Goal: Complete application form: Complete application form

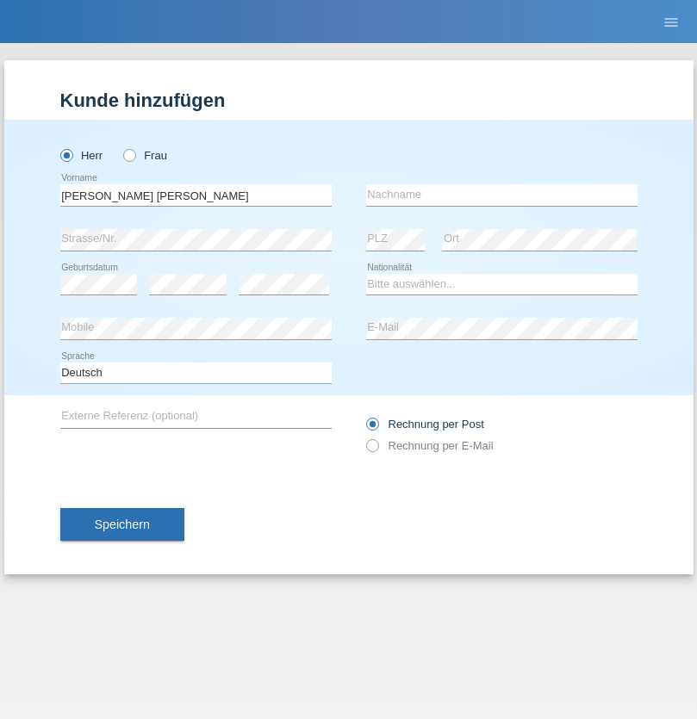
type input "[PERSON_NAME] [PERSON_NAME]"
click at [501, 195] on input "text" at bounding box center [501, 195] width 271 height 22
type input "[PERSON_NAME]"
select select "ES"
select select "C"
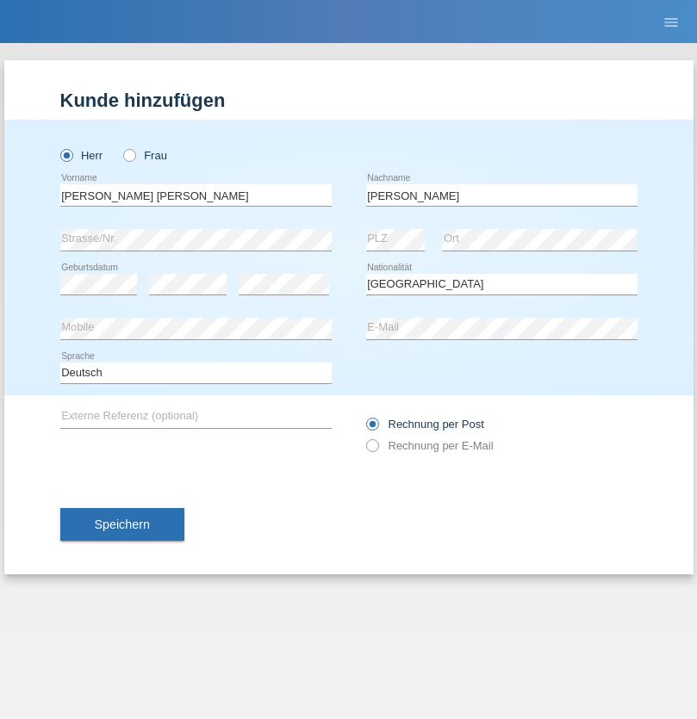
select select "19"
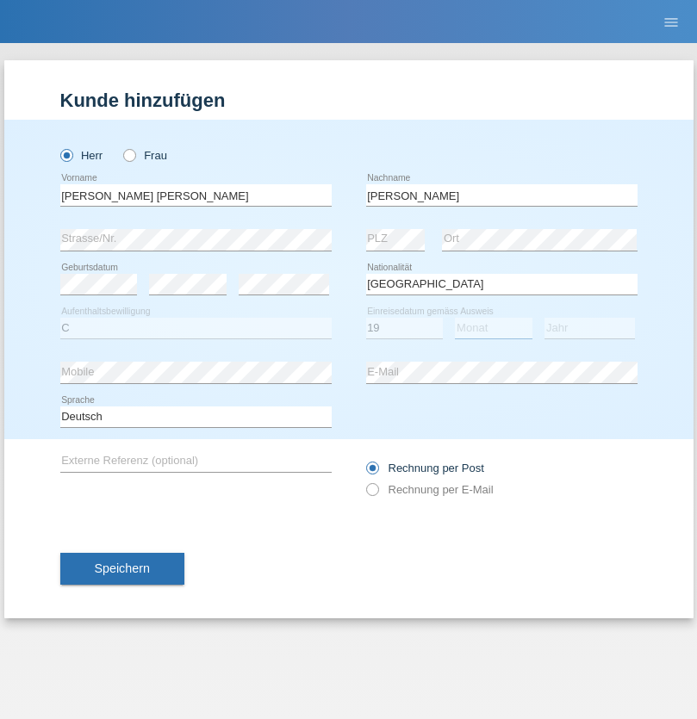
select select "07"
select select "2021"
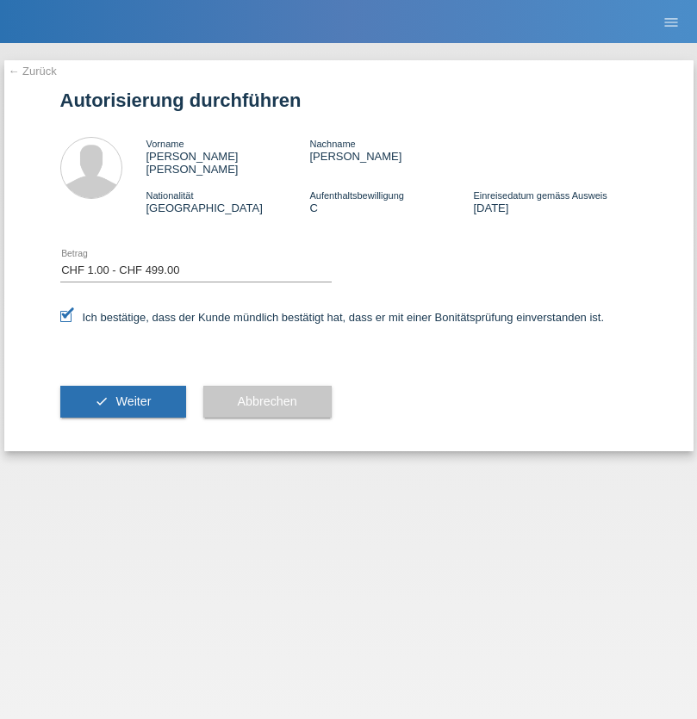
select select "1"
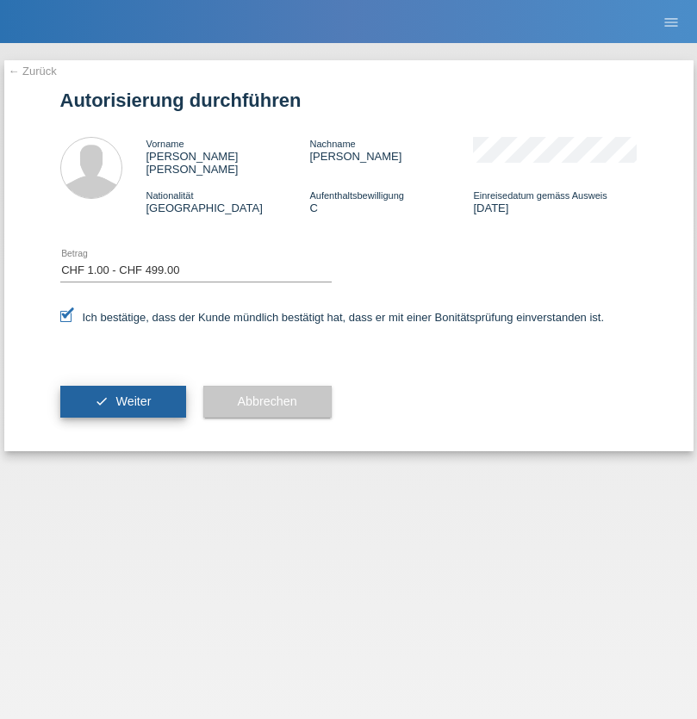
click at [122, 395] on span "Weiter" at bounding box center [132, 402] width 35 height 14
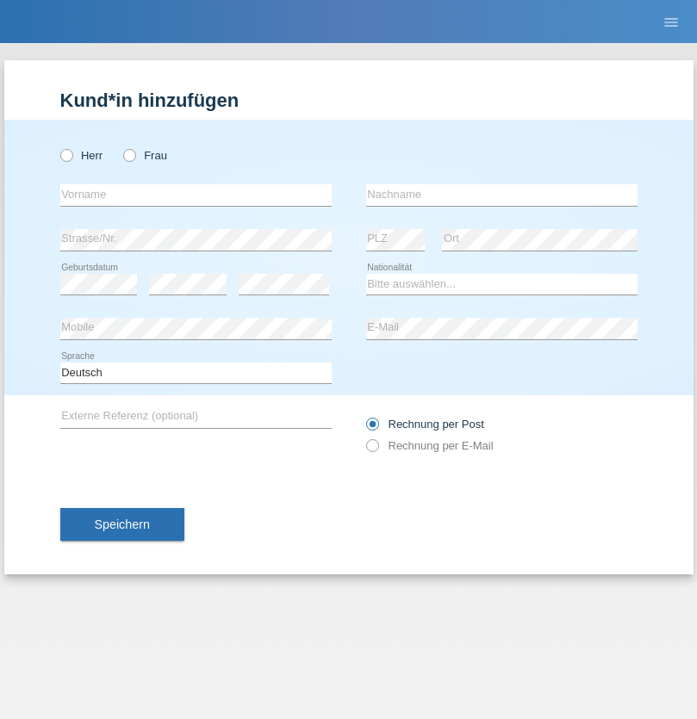
radio input "true"
click at [196, 195] on input "text" at bounding box center [195, 195] width 271 height 22
type input "[PERSON_NAME]"
click at [501, 195] on input "text" at bounding box center [501, 195] width 271 height 22
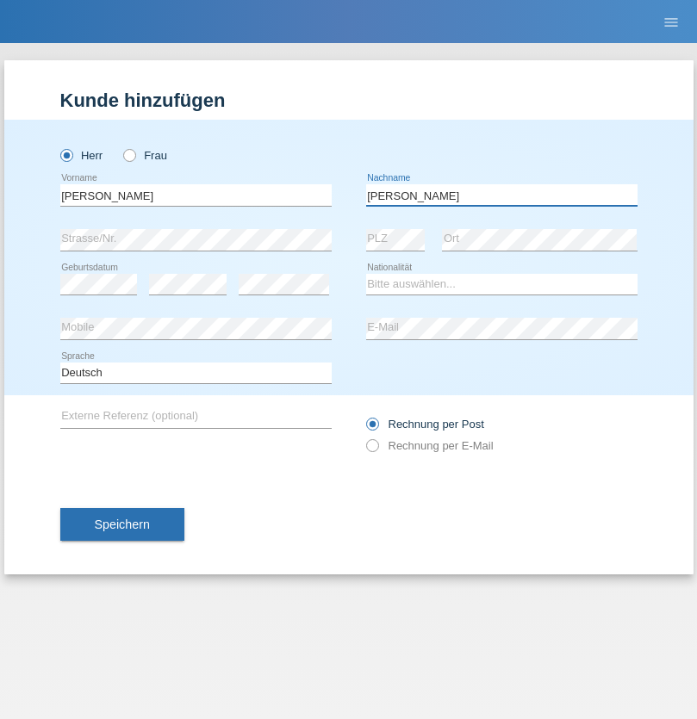
type input "[PERSON_NAME]"
select select "CH"
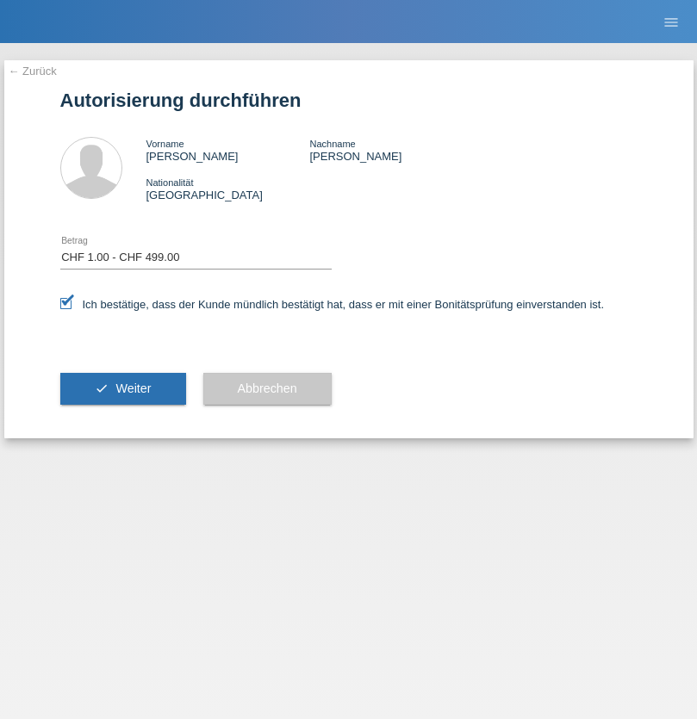
select select "1"
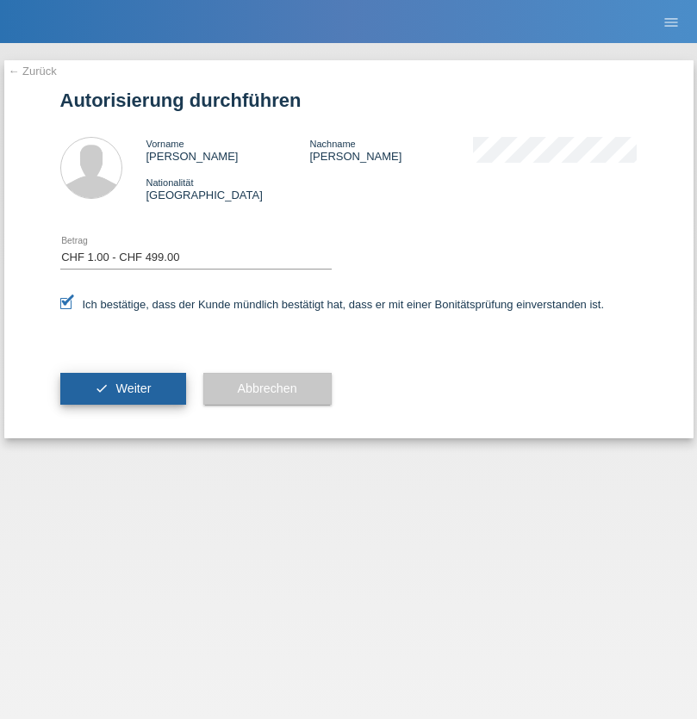
click at [122, 389] on span "Weiter" at bounding box center [132, 389] width 35 height 14
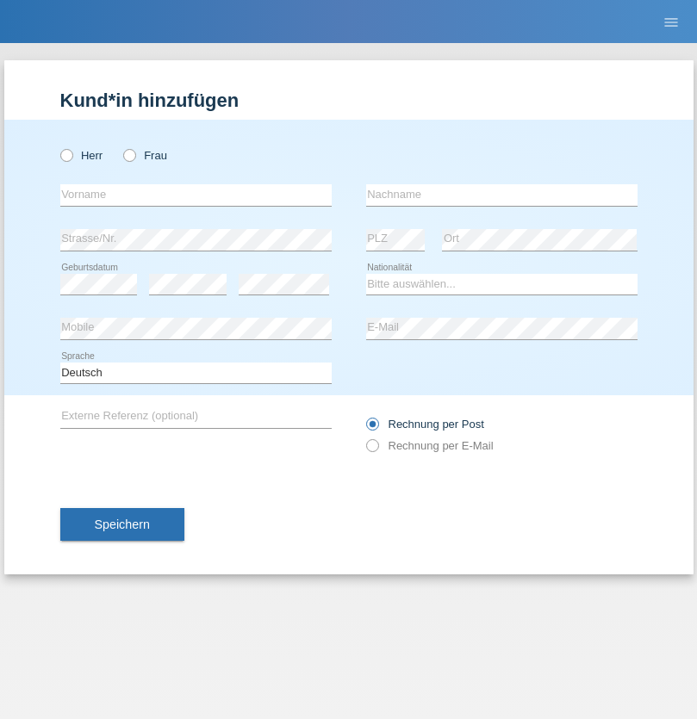
radio input "true"
click at [196, 195] on input "text" at bounding box center [195, 195] width 271 height 22
type input "Severine"
click at [501, 195] on input "text" at bounding box center [501, 195] width 271 height 22
type input "[PERSON_NAME]"
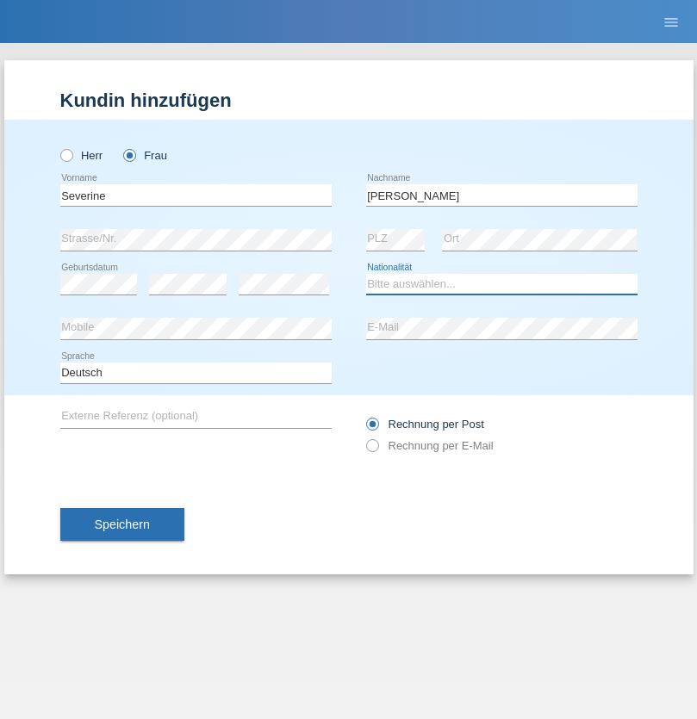
select select "CH"
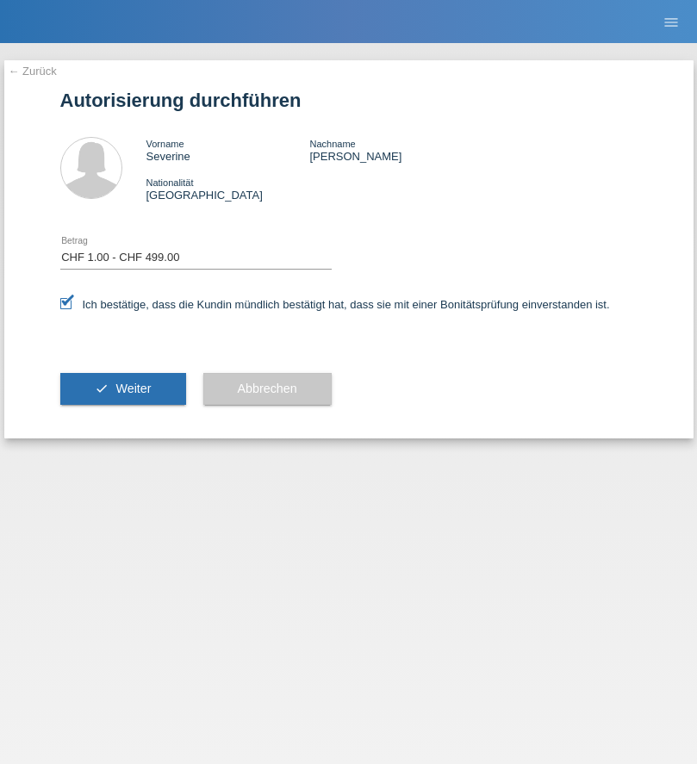
select select "1"
click at [122, 389] on span "Weiter" at bounding box center [132, 389] width 35 height 14
